Goal: Check status: Check status

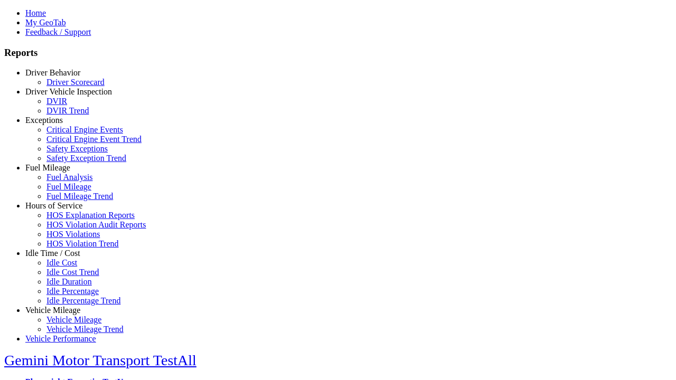
click at [61, 172] on link "Fuel Mileage" at bounding box center [47, 167] width 45 height 9
click at [69, 201] on link "Fuel Mileage Trend" at bounding box center [79, 196] width 67 height 9
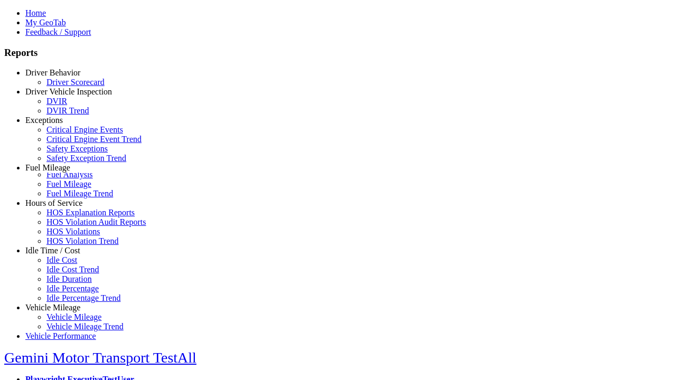
scroll to position [7, 0]
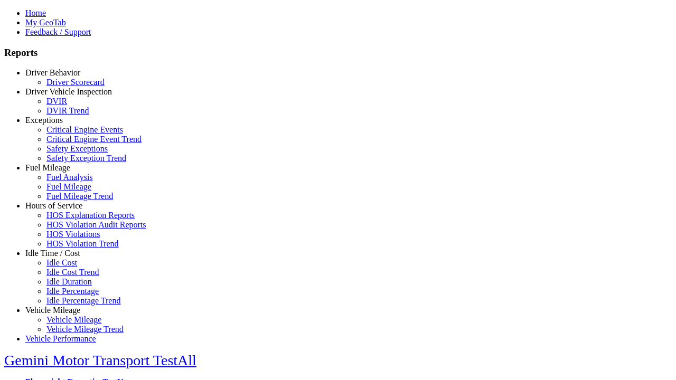
type input "*********"
